Goal: Task Accomplishment & Management: Manage account settings

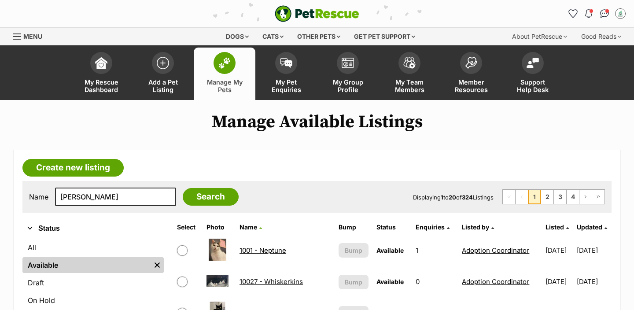
type input "anna"
click at [183, 188] on input "Search" at bounding box center [211, 197] width 56 height 18
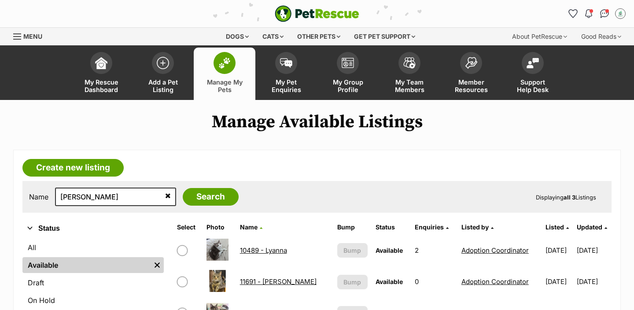
scroll to position [81, 0]
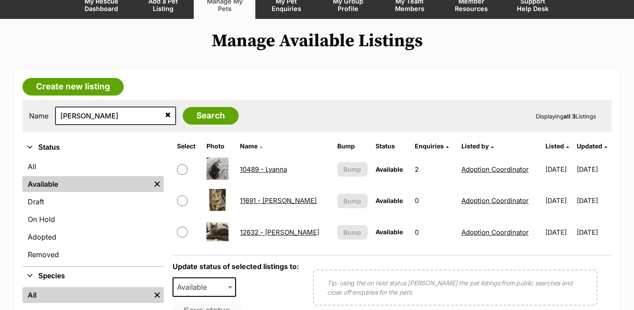
click at [262, 200] on link "11691 - Anna" at bounding box center [278, 200] width 77 height 8
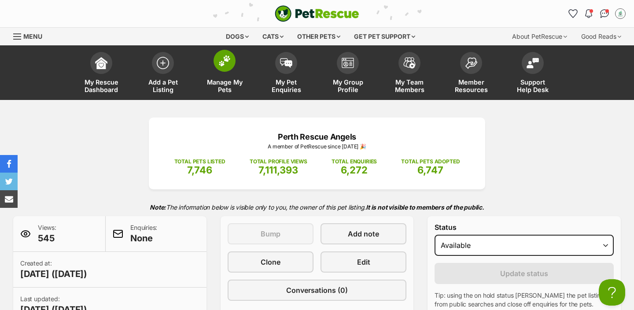
click at [235, 72] on link "Manage My Pets" at bounding box center [225, 74] width 62 height 52
